Goal: Information Seeking & Learning: Check status

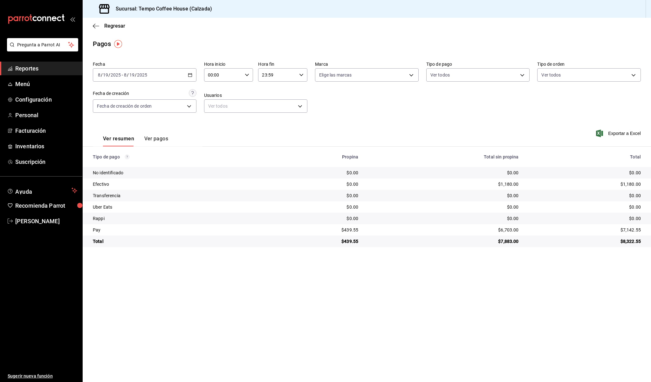
click at [158, 75] on div "[DATE] [DATE] - [DATE] [DATE]" at bounding box center [145, 74] width 104 height 13
click at [123, 107] on span "Ayer" at bounding box center [122, 108] width 49 height 7
drag, startPoint x: 358, startPoint y: 232, endPoint x: 333, endPoint y: 228, distance: 25.1
click at [333, 228] on td "$415.73" at bounding box center [311, 229] width 95 height 11
copy div "$415.73"
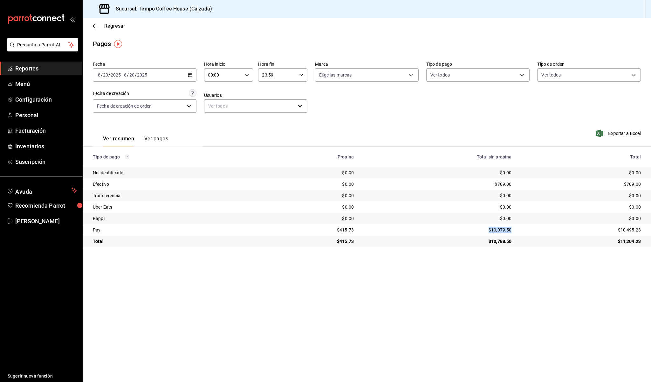
drag, startPoint x: 513, startPoint y: 229, endPoint x: 478, endPoint y: 229, distance: 35.3
click at [478, 229] on td "$10,079.50" at bounding box center [438, 229] width 158 height 11
copy div "$10,079.50"
drag, startPoint x: 515, startPoint y: 183, endPoint x: 494, endPoint y: 183, distance: 20.7
click at [494, 183] on tr "Efectivo $0.00 $709.00 $709.00" at bounding box center [367, 184] width 568 height 11
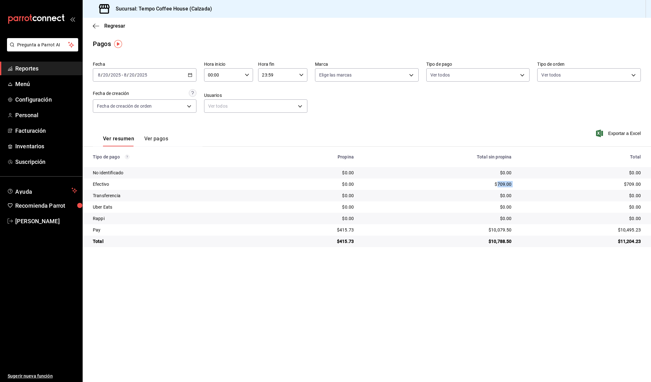
click at [494, 183] on div "$709.00" at bounding box center [437, 184] width 147 height 6
drag, startPoint x: 491, startPoint y: 183, endPoint x: 509, endPoint y: 184, distance: 18.1
click at [509, 184] on td "$709.00" at bounding box center [438, 184] width 158 height 11
copy div "$709.00"
click at [138, 170] on div "No identificado" at bounding box center [176, 173] width 166 height 6
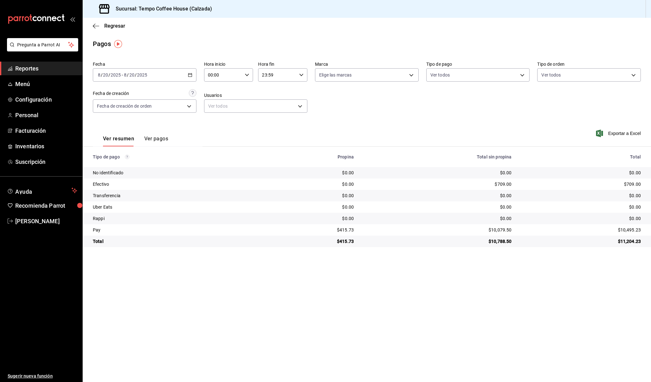
click at [24, 66] on span "Reportes" at bounding box center [46, 68] width 62 height 9
